Goal: Obtain resource: Obtain resource

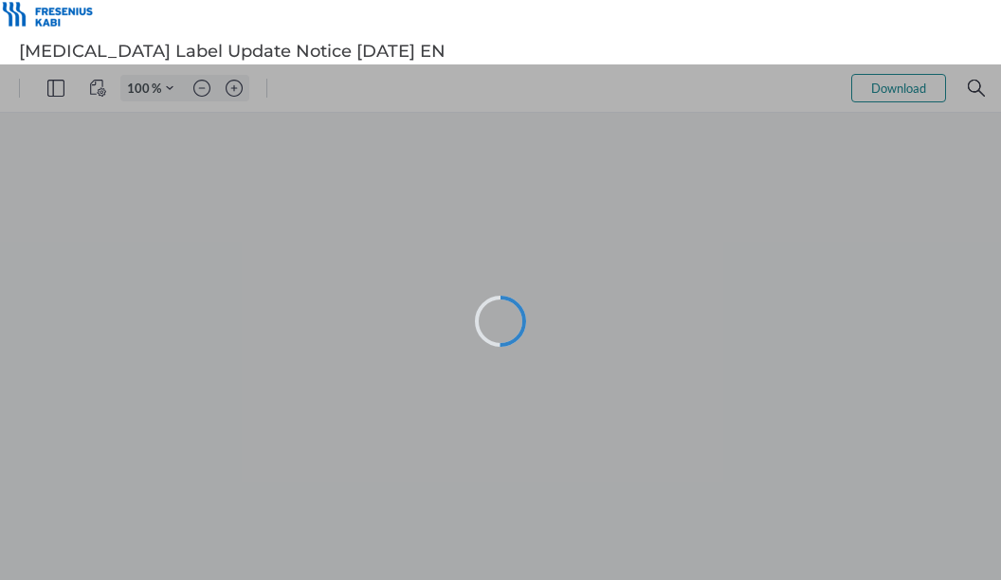
type input "62"
type input "1"
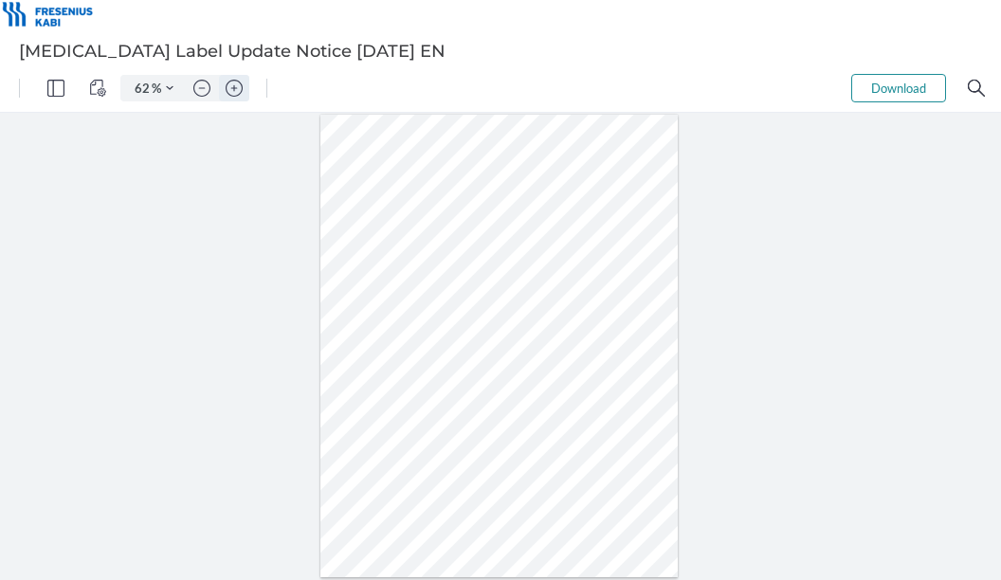
click at [231, 82] on img "Zoom in" at bounding box center [234, 88] width 17 height 17
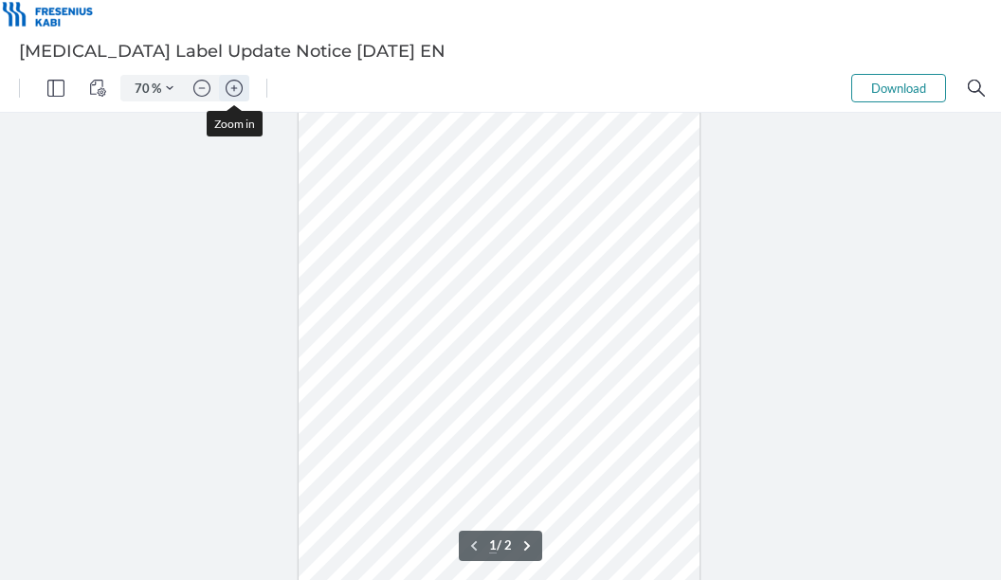
click at [231, 82] on img "Zoom in" at bounding box center [234, 88] width 17 height 17
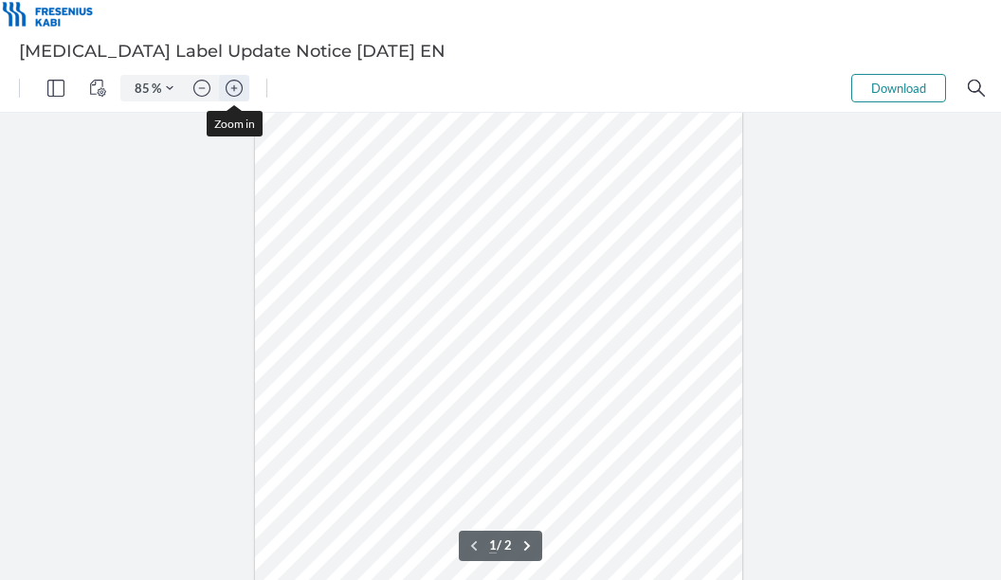
click at [231, 82] on img "Zoom in" at bounding box center [234, 88] width 17 height 17
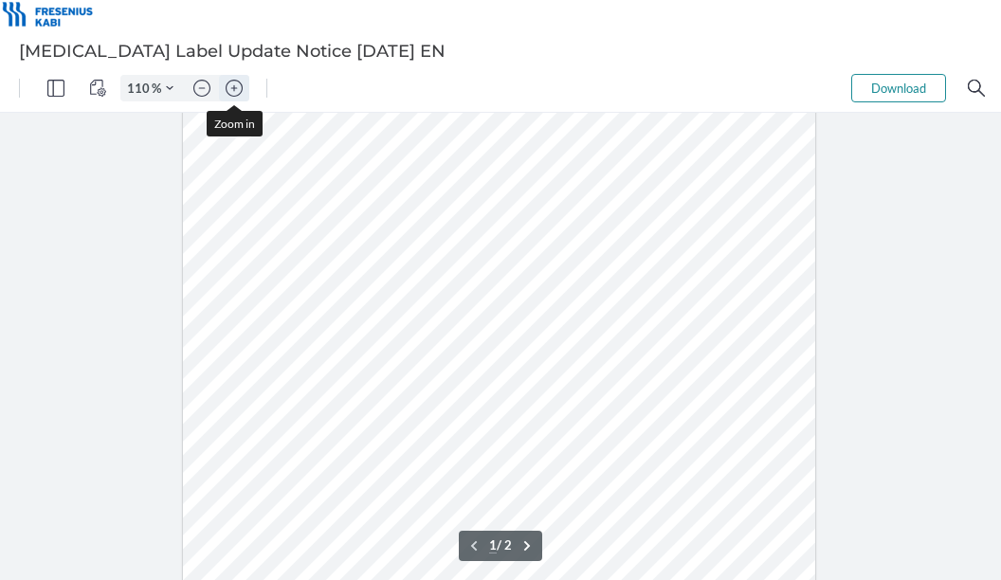
click at [231, 82] on img "Zoom in" at bounding box center [234, 88] width 17 height 17
type input "135"
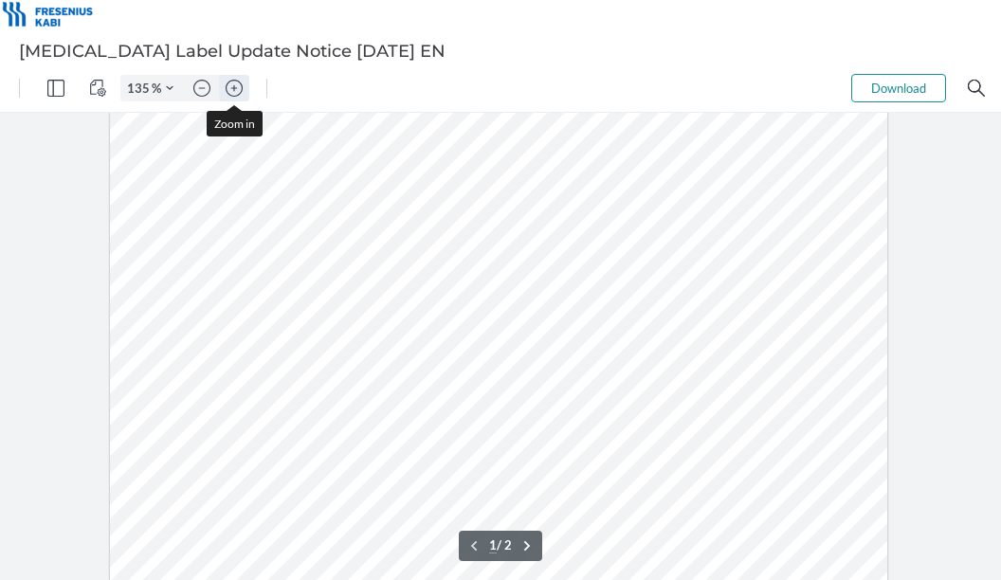
scroll to position [247, 0]
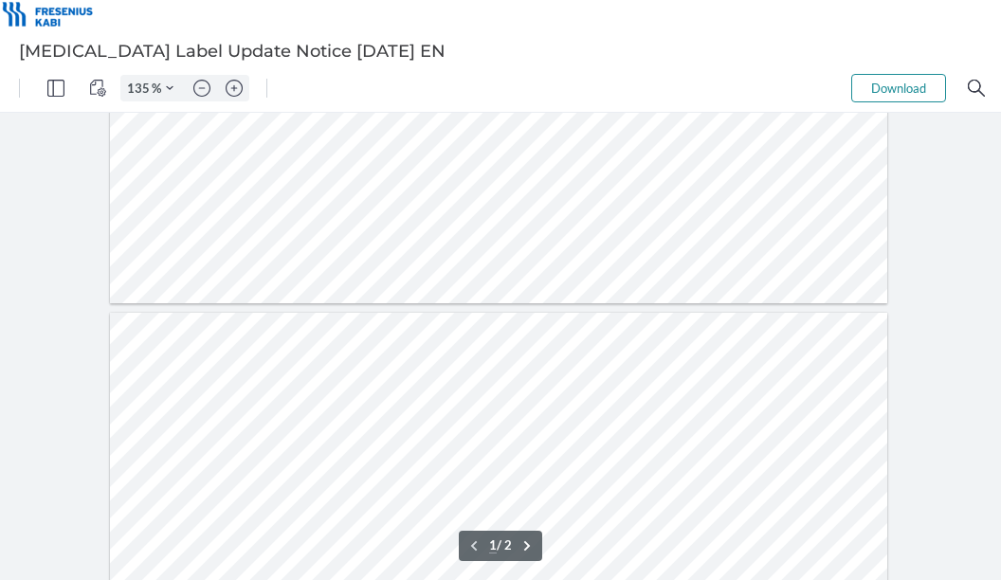
type input "2"
